Goal: Task Accomplishment & Management: Manage account settings

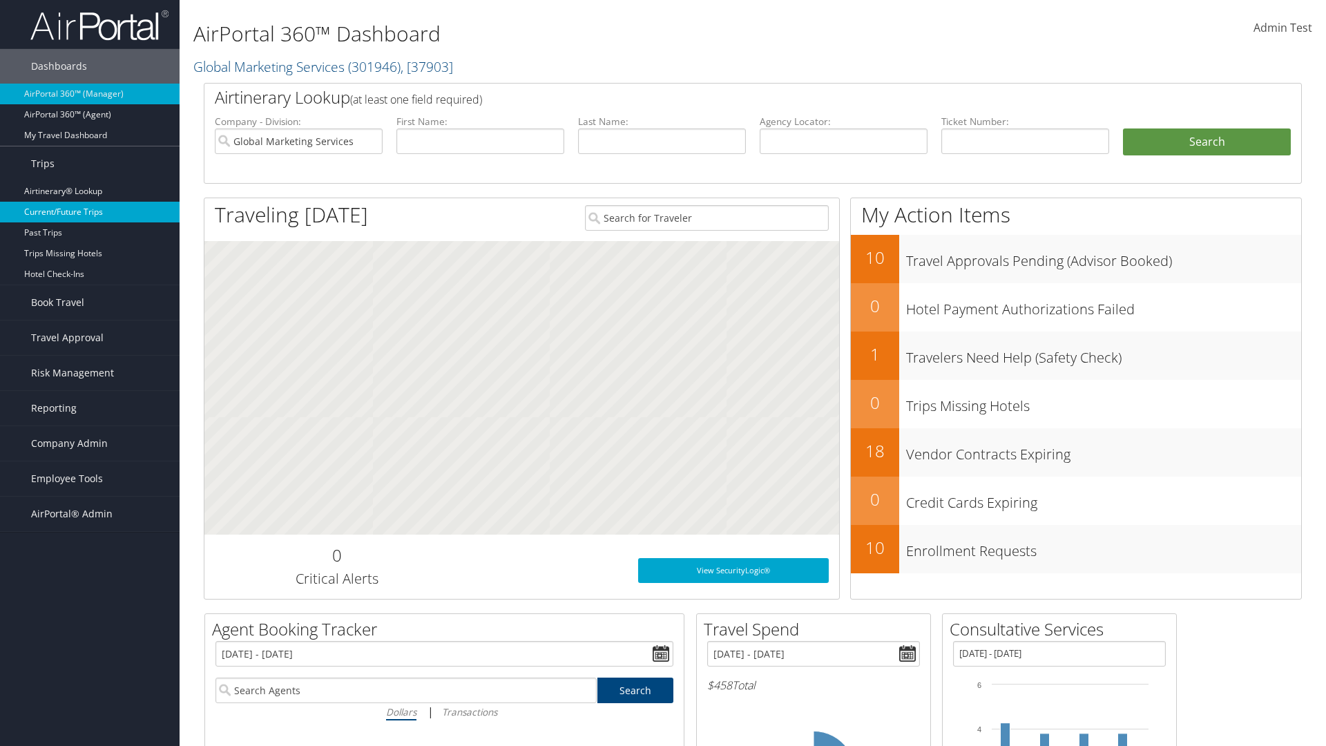
click at [90, 212] on link "Current/Future Trips" at bounding box center [90, 212] width 180 height 21
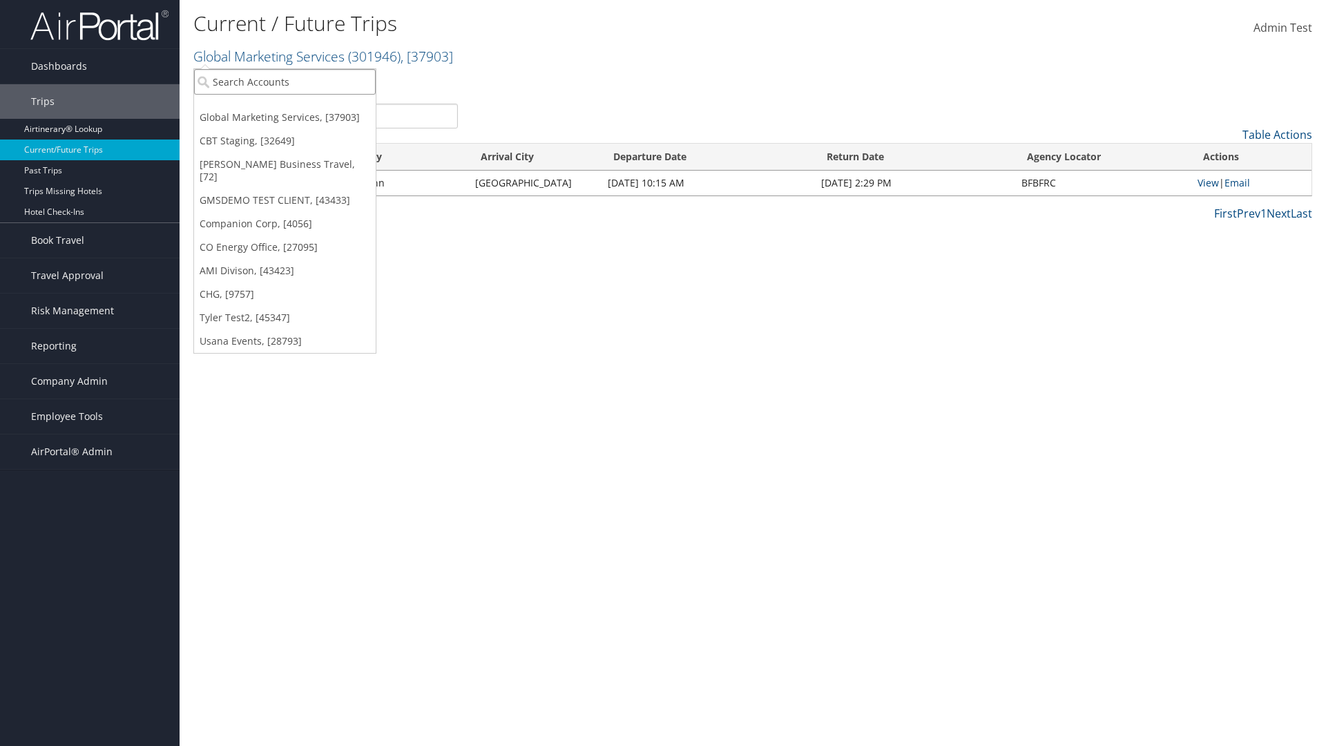
click at [285, 82] on input "search" at bounding box center [285, 82] width 182 height 26
type input "[PERSON_NAME] Business Travel"
click at [304, 107] on div "Christopherson Business Travel (C10001), [72]" at bounding box center [305, 107] width 236 height 12
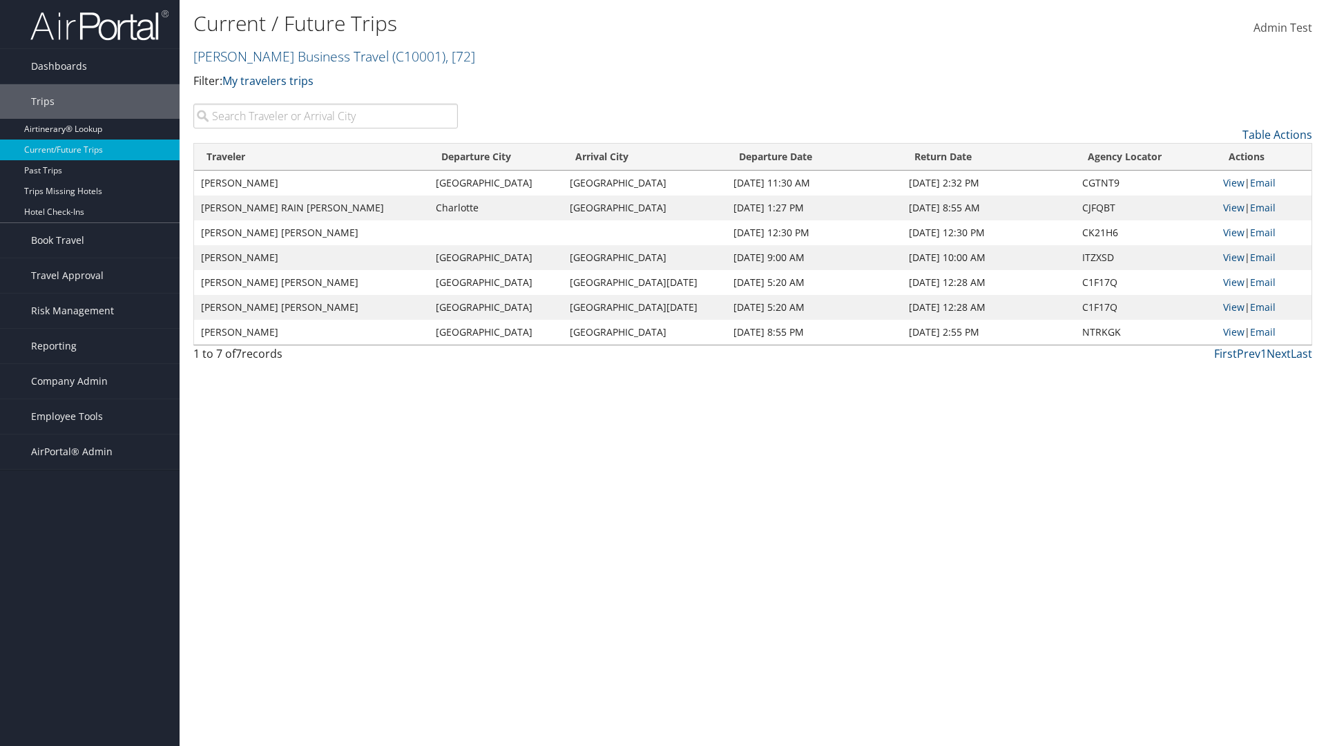
click at [325, 116] on input "search" at bounding box center [325, 116] width 265 height 25
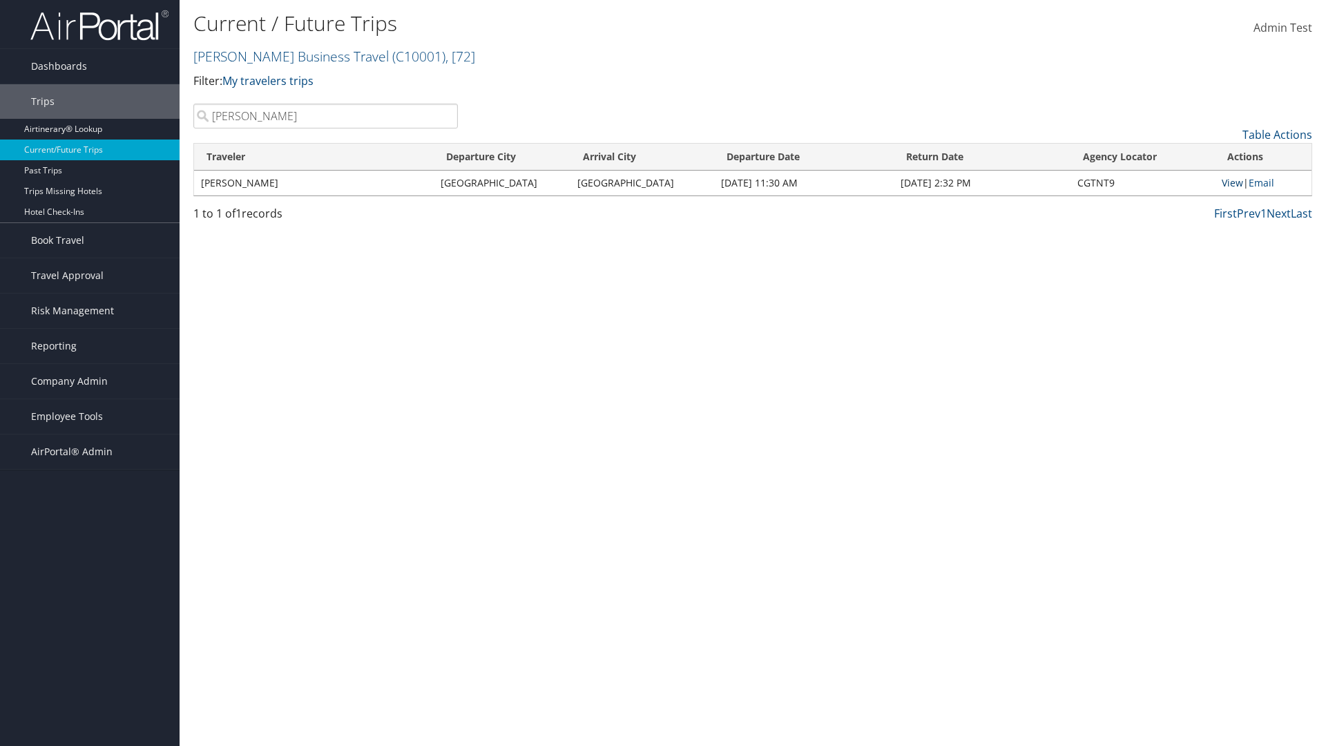
type input "MARGARET"
click at [1232, 182] on link "View" at bounding box center [1232, 182] width 21 height 13
click at [90, 381] on span "Company Admin" at bounding box center [69, 381] width 77 height 35
click at [90, 678] on link "Airtinerary® Settings" at bounding box center [90, 678] width 180 height 21
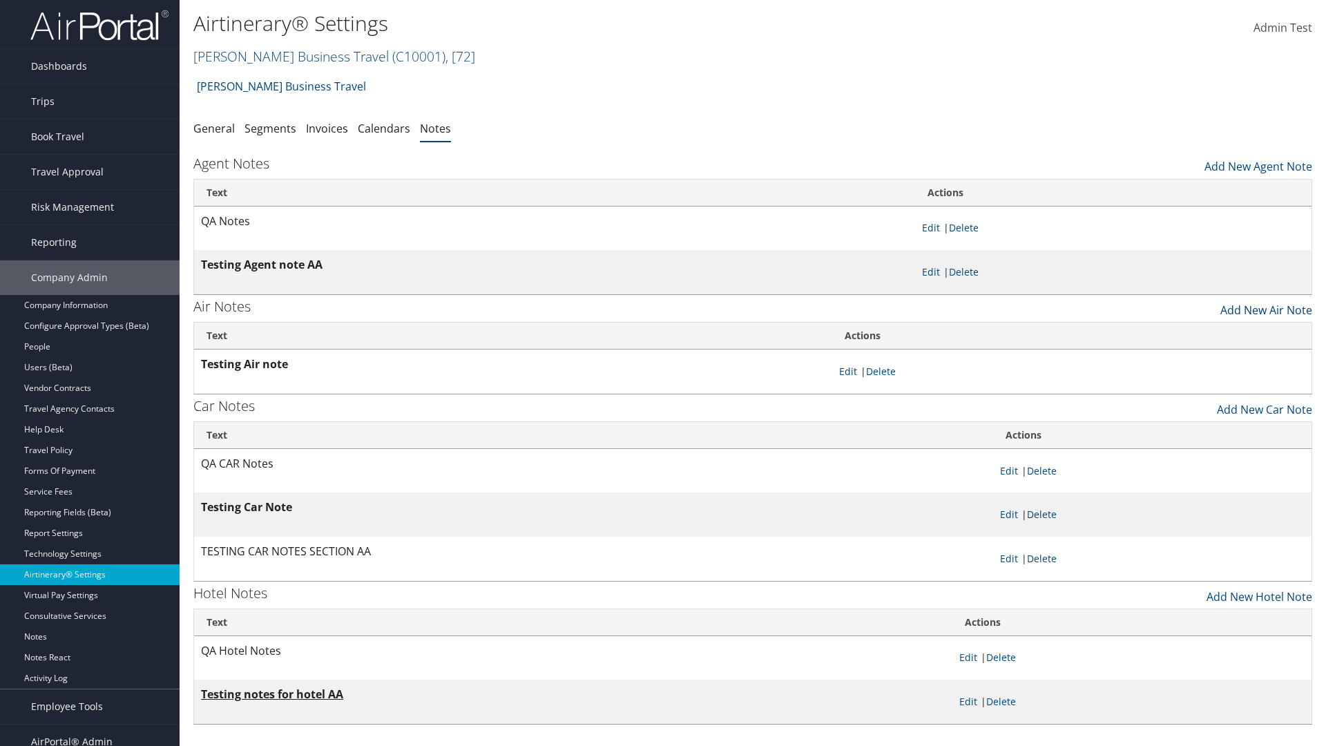
click at [1266, 306] on link "Add New Air Note" at bounding box center [1267, 306] width 92 height 23
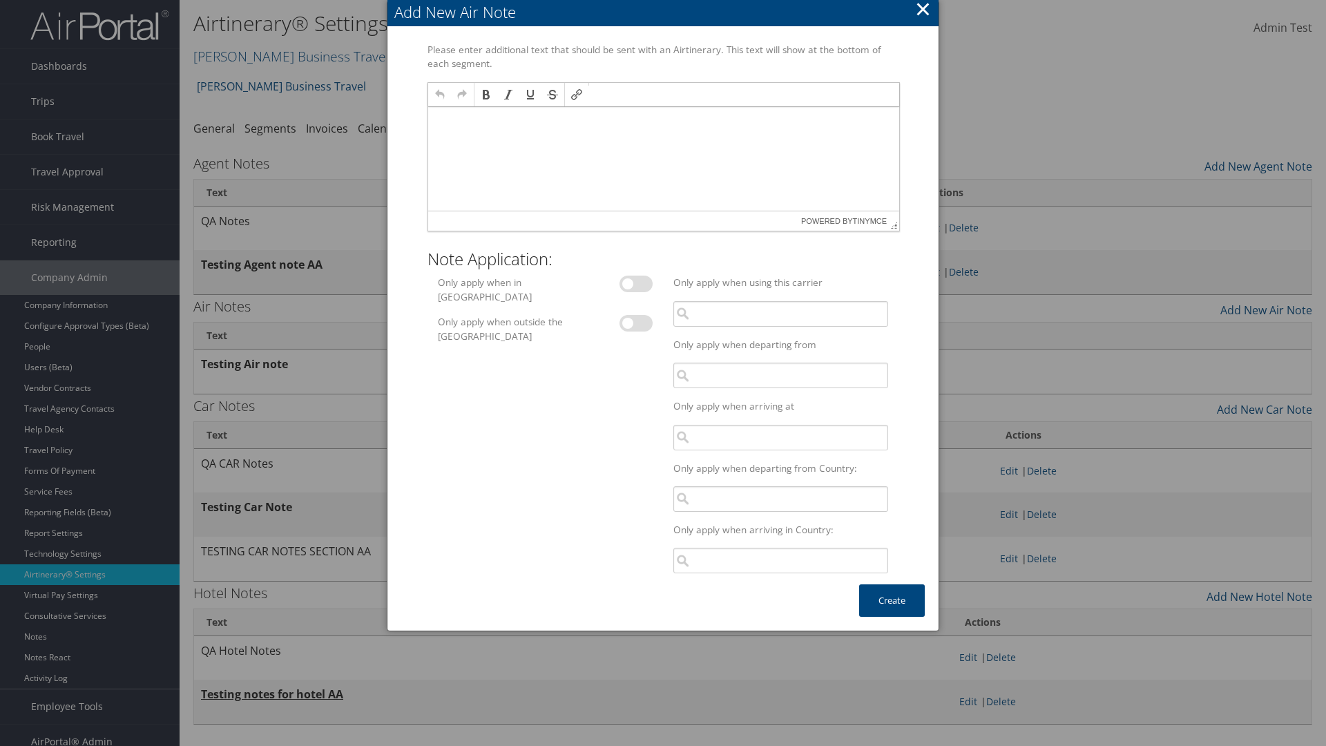
click at [662, 119] on p at bounding box center [663, 120] width 460 height 11
click at [892, 600] on button "Create" at bounding box center [892, 600] width 66 height 32
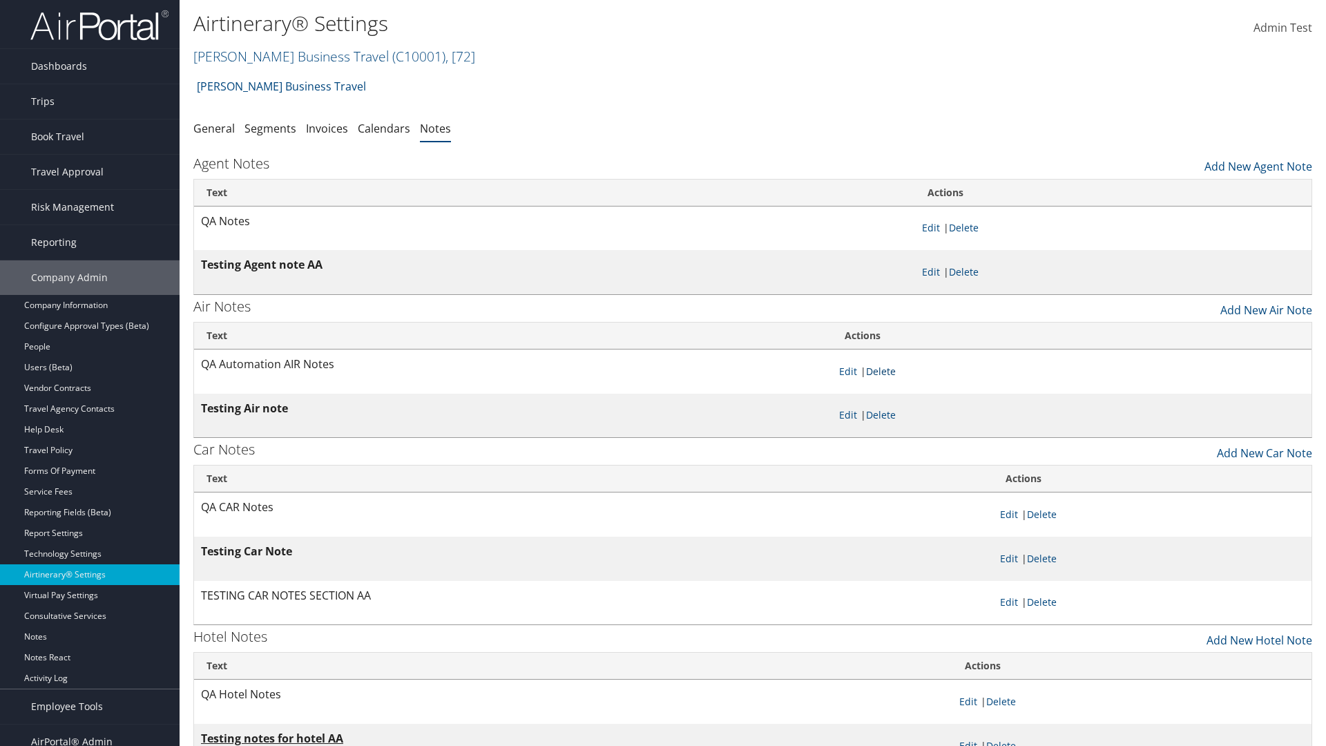
click at [883, 371] on link "Delete" at bounding box center [881, 371] width 30 height 13
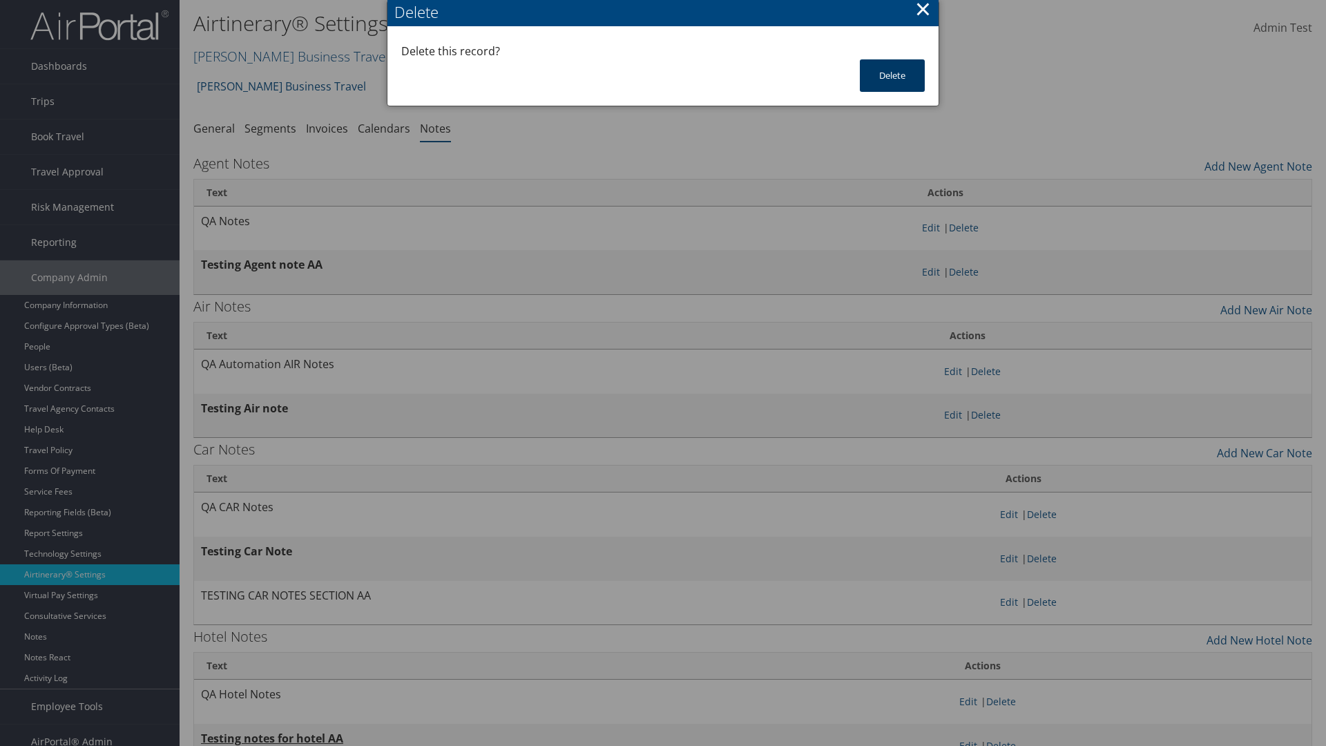
click at [892, 75] on button "Delete" at bounding box center [892, 75] width 65 height 32
